Goal: Find specific page/section: Find specific page/section

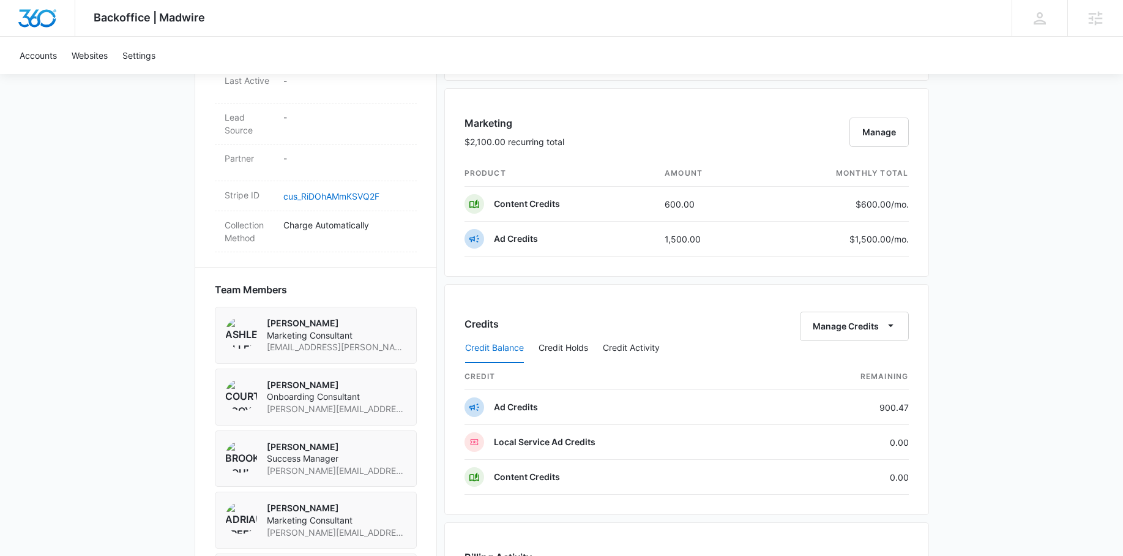
scroll to position [714, 0]
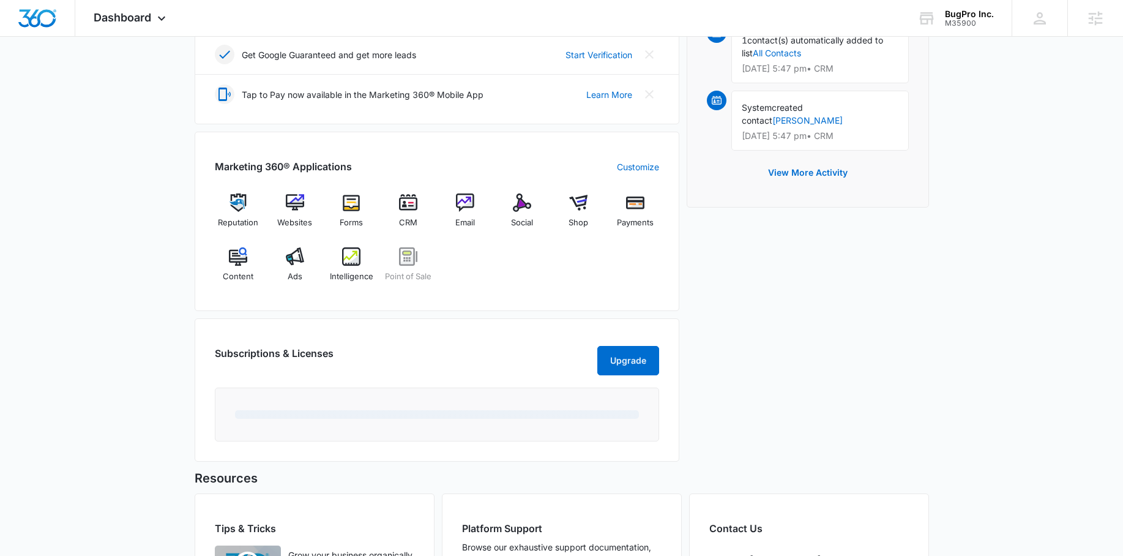
scroll to position [338, 0]
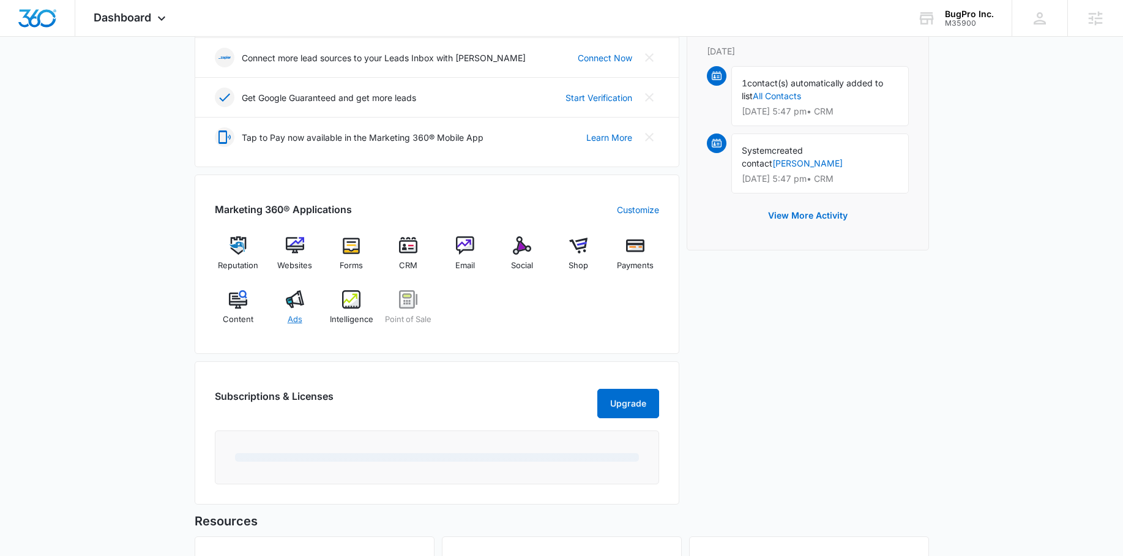
click at [291, 302] on img at bounding box center [295, 299] width 18 height 18
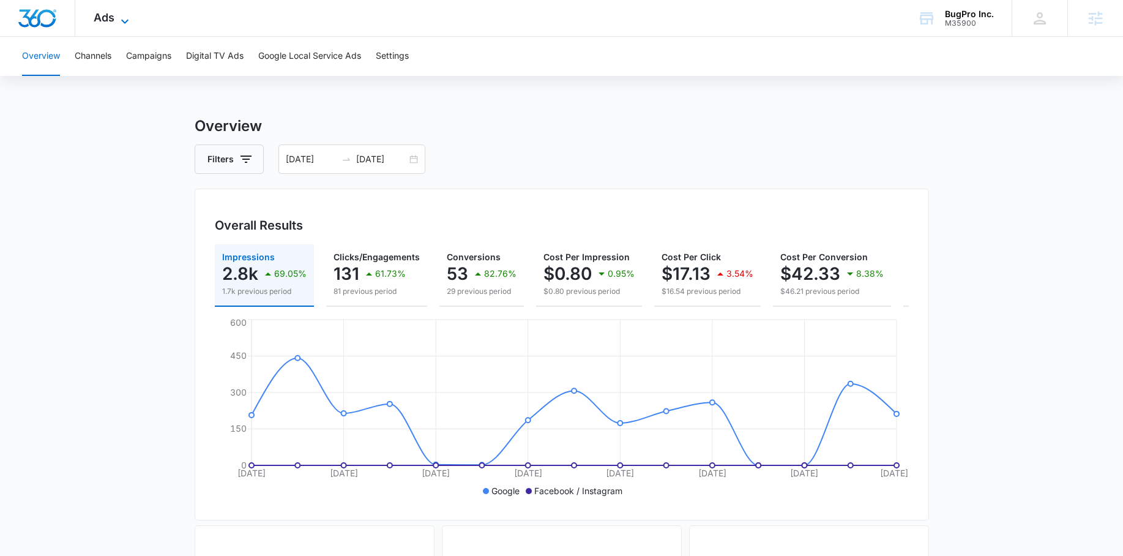
click at [124, 12] on div "Ads Apps Reputation Websites Forms CRM Email Social Shop Payments POS Content A…" at bounding box center [112, 18] width 75 height 36
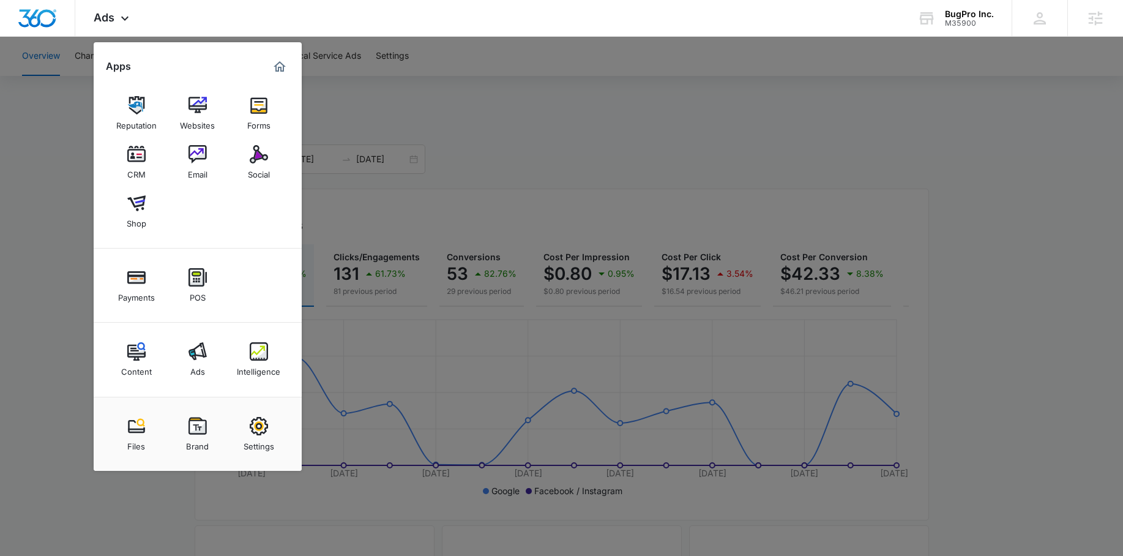
click at [379, 194] on div at bounding box center [561, 278] width 1123 height 556
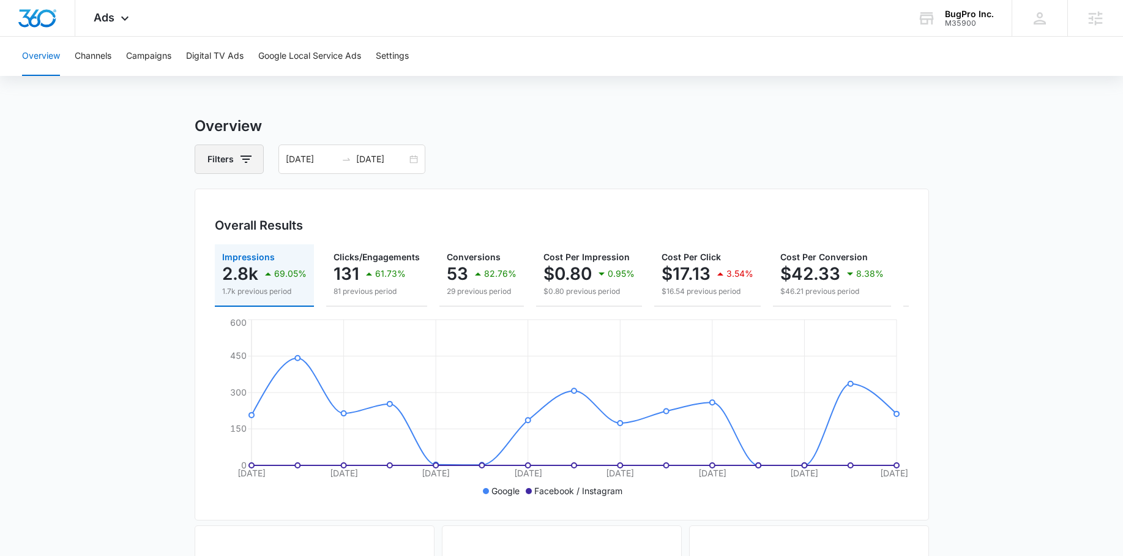
click at [255, 157] on button "Filters" at bounding box center [229, 158] width 69 height 29
click at [416, 162] on div "09/16/2025 09/30/2025" at bounding box center [352, 158] width 147 height 29
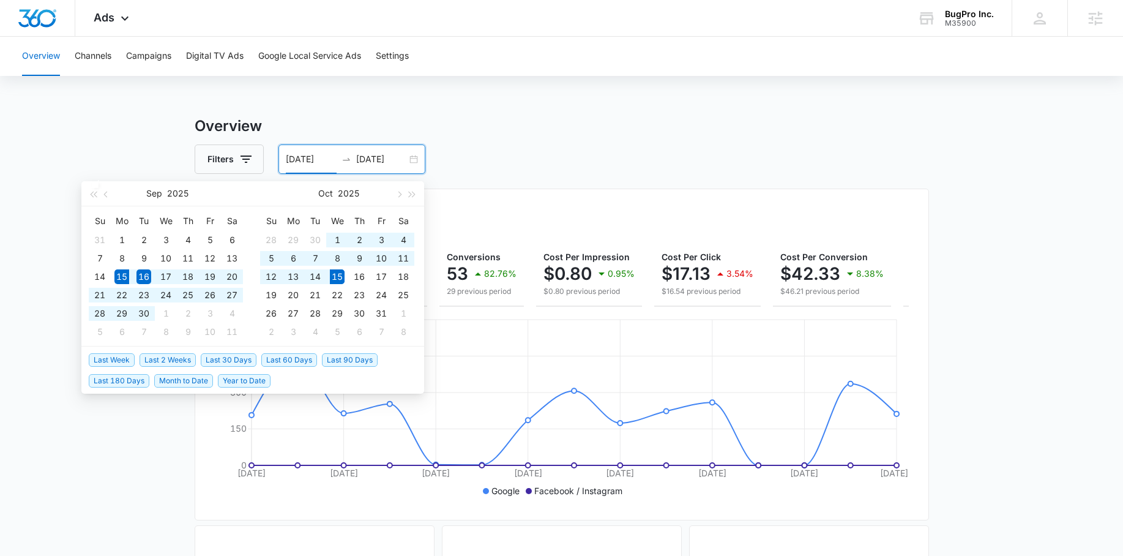
click at [209, 361] on span "Last 30 Days" at bounding box center [229, 359] width 56 height 13
type input "09/15/2025"
type input "10/15/2025"
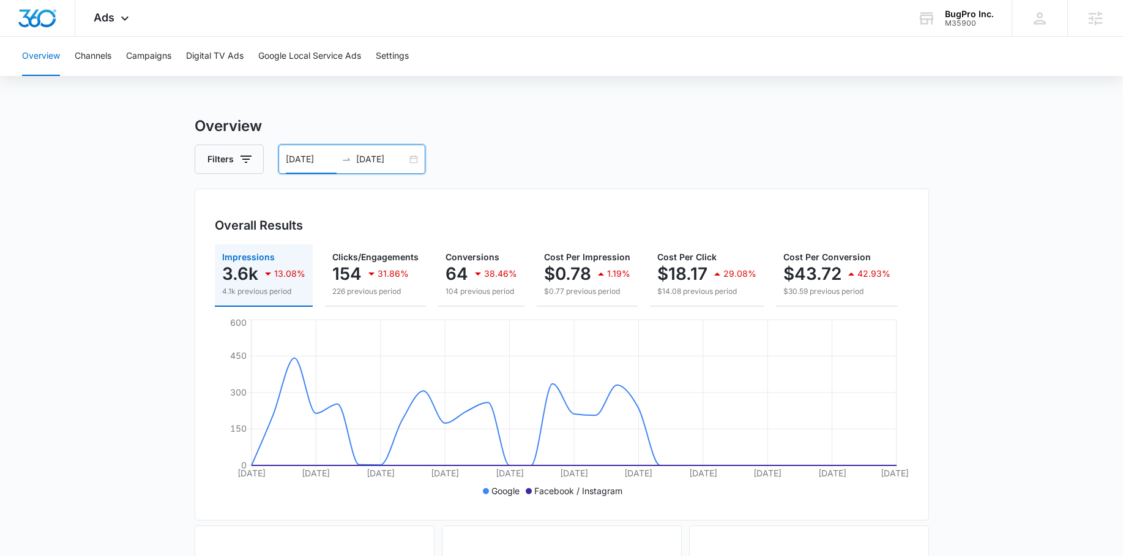
click at [414, 162] on div "09/15/2025 10/15/2025" at bounding box center [352, 158] width 147 height 29
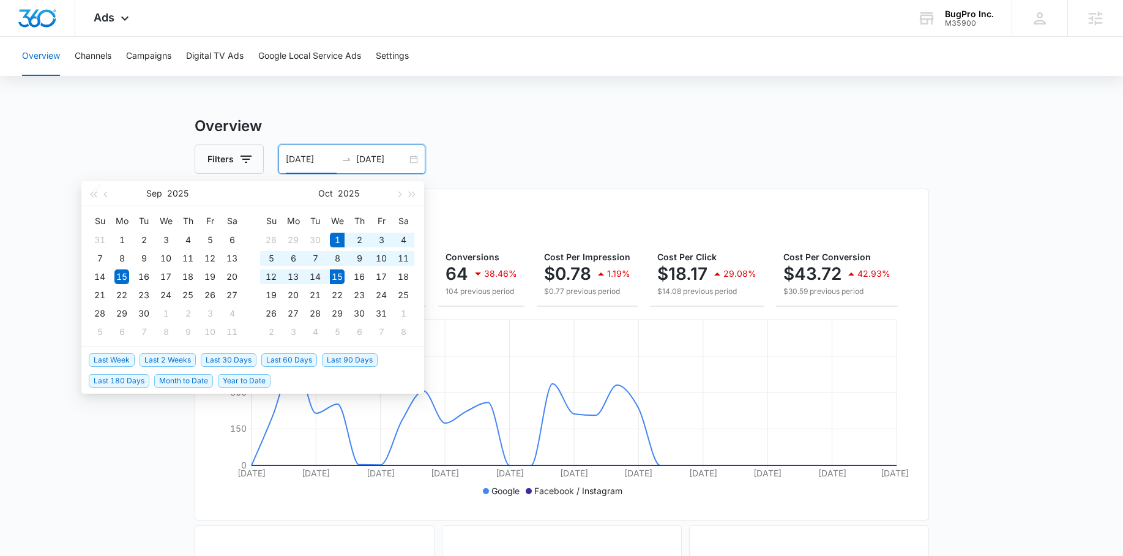
click at [182, 360] on span "Last 2 Weeks" at bounding box center [168, 359] width 56 height 13
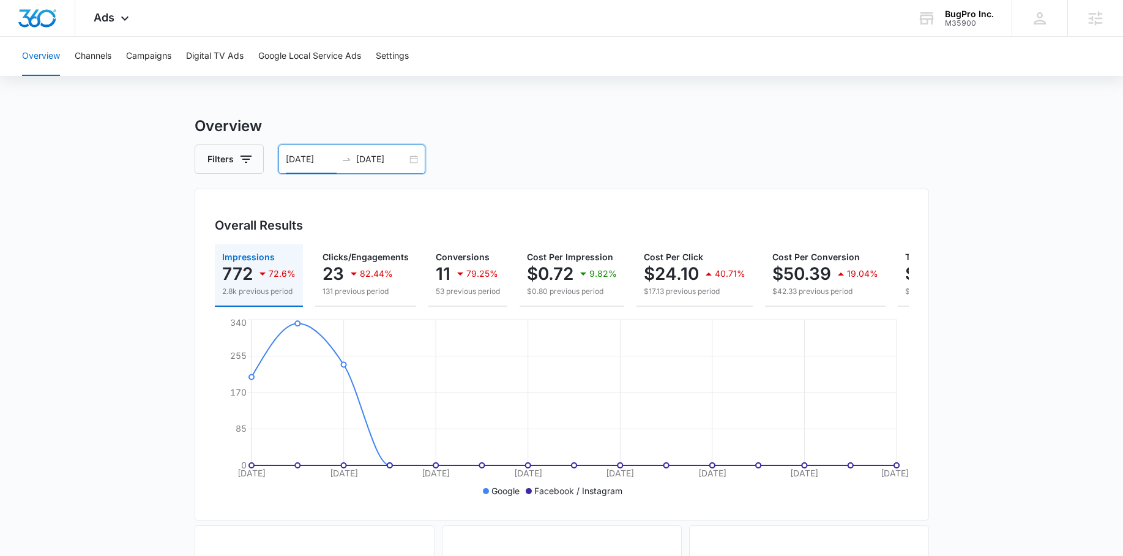
click at [411, 159] on div "10/01/2025 10/15/2025" at bounding box center [352, 158] width 147 height 29
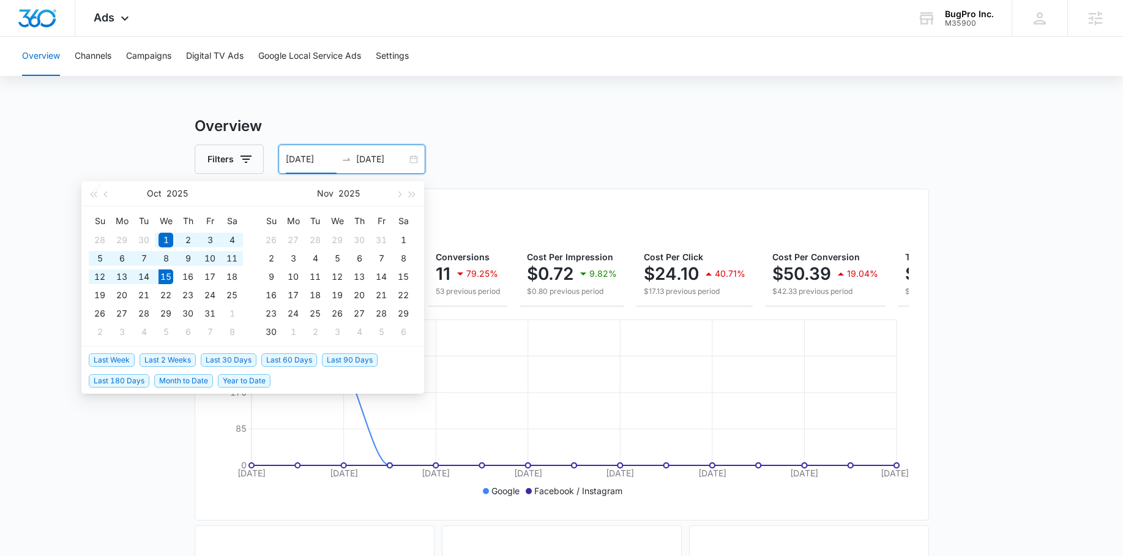
click at [274, 364] on span "Last 60 Days" at bounding box center [289, 359] width 56 height 13
type input "08/16/2025"
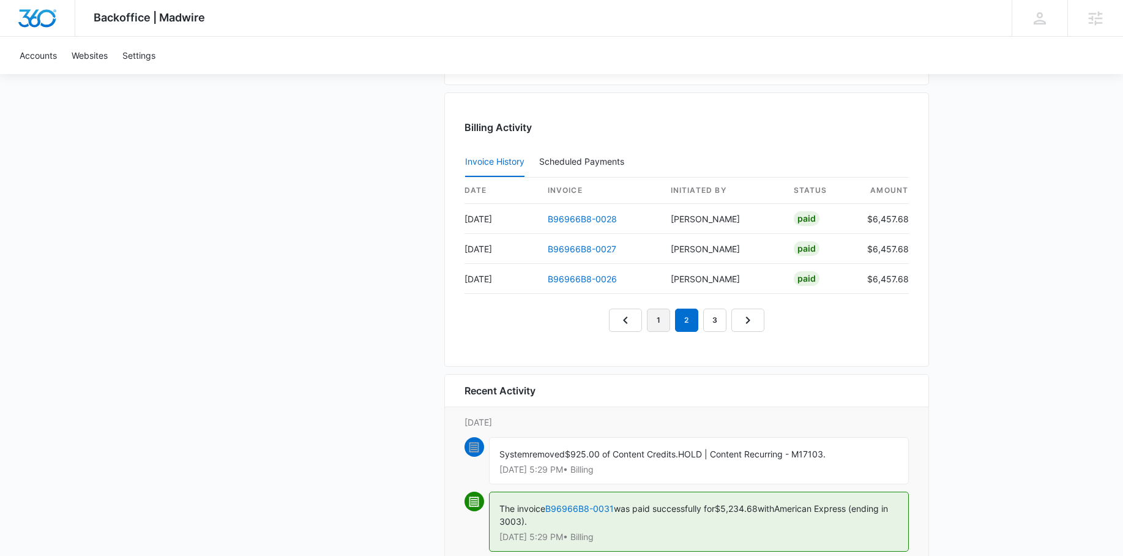
click at [661, 329] on link "1" at bounding box center [658, 320] width 23 height 23
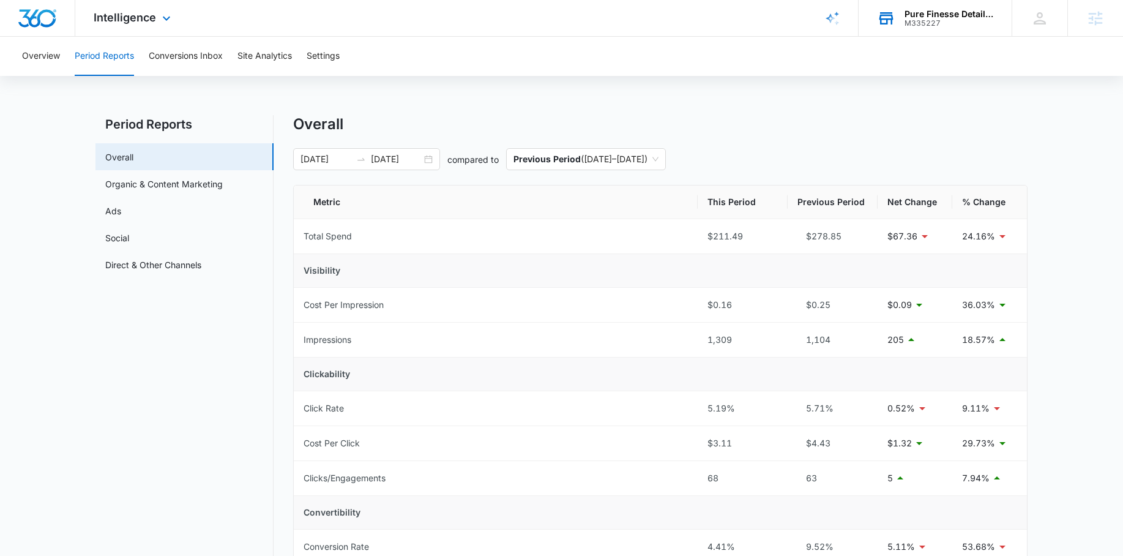
click at [952, 20] on div "M335227" at bounding box center [949, 23] width 89 height 9
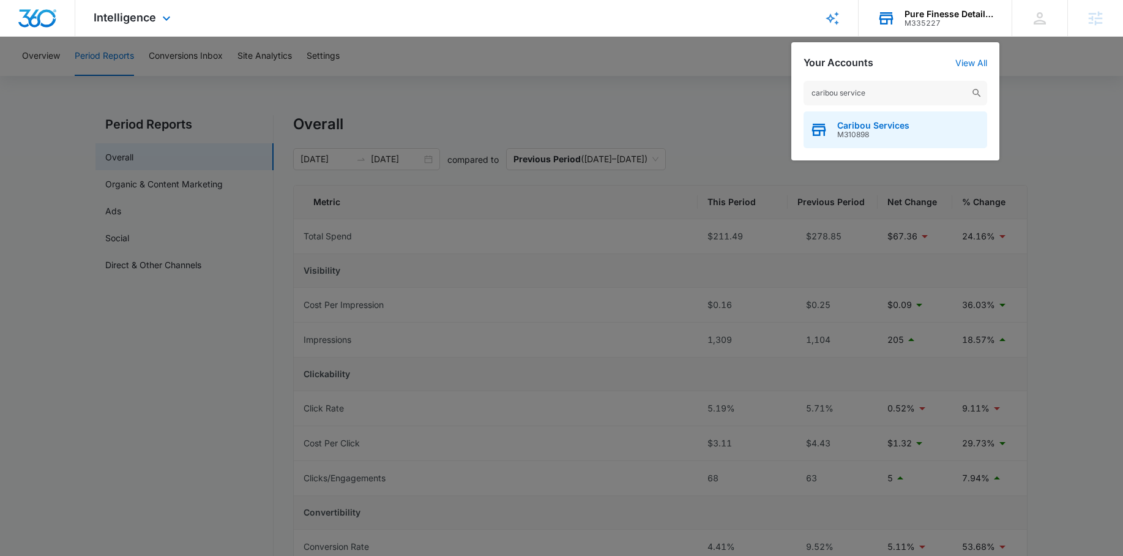
type input "caribou service"
click at [847, 133] on span "M310898" at bounding box center [873, 134] width 72 height 9
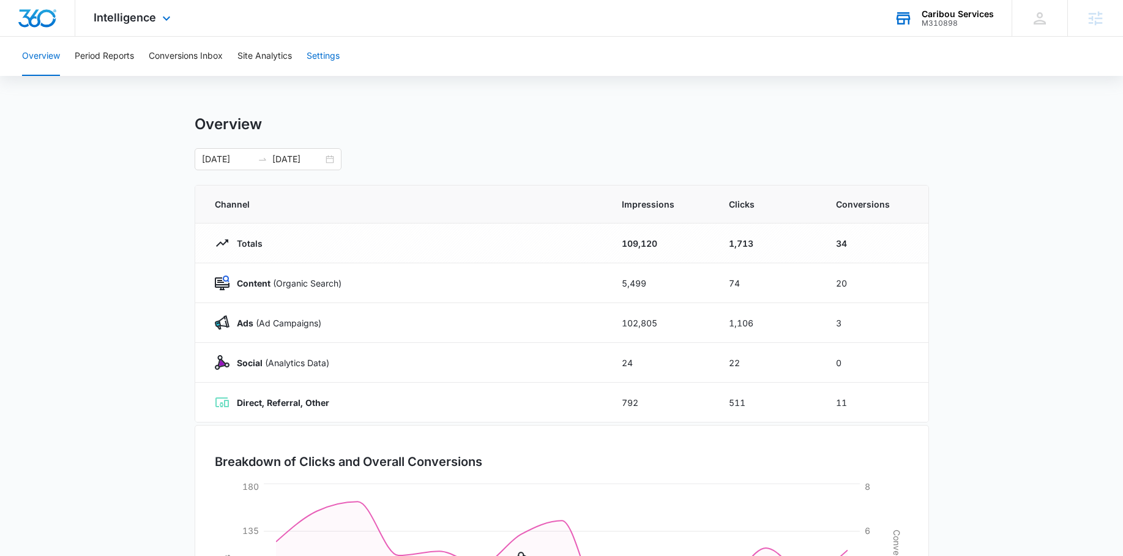
click at [326, 54] on button "Settings" at bounding box center [323, 56] width 33 height 39
